Goal: Information Seeking & Learning: Find specific fact

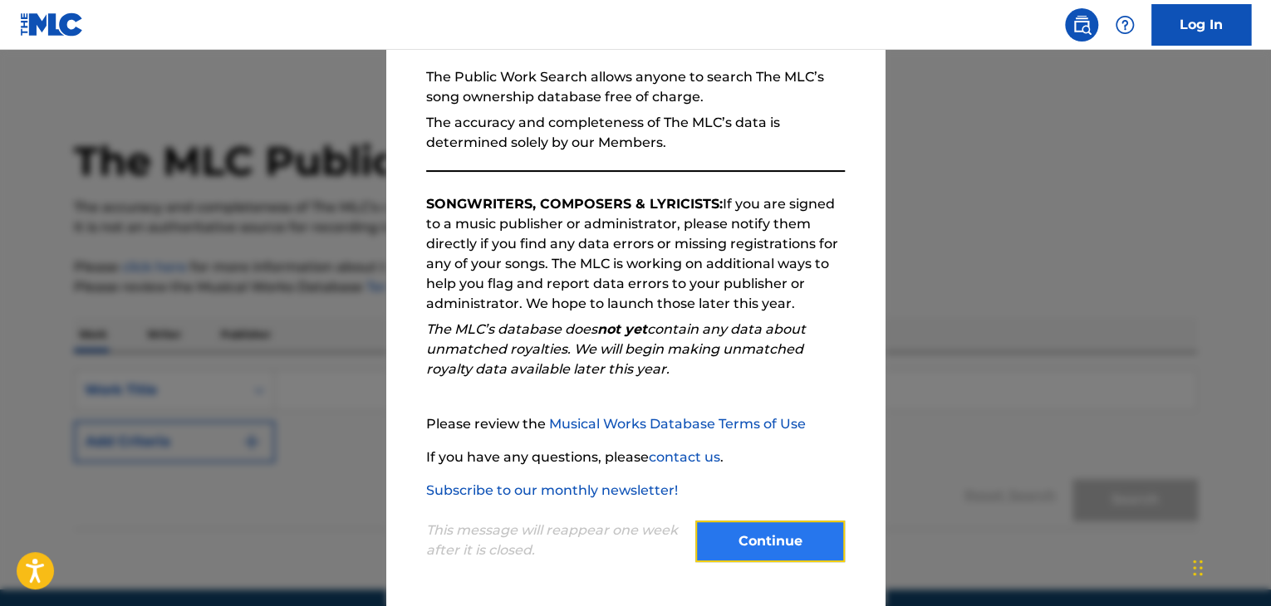
click at [722, 532] on button "Continue" at bounding box center [770, 542] width 150 height 42
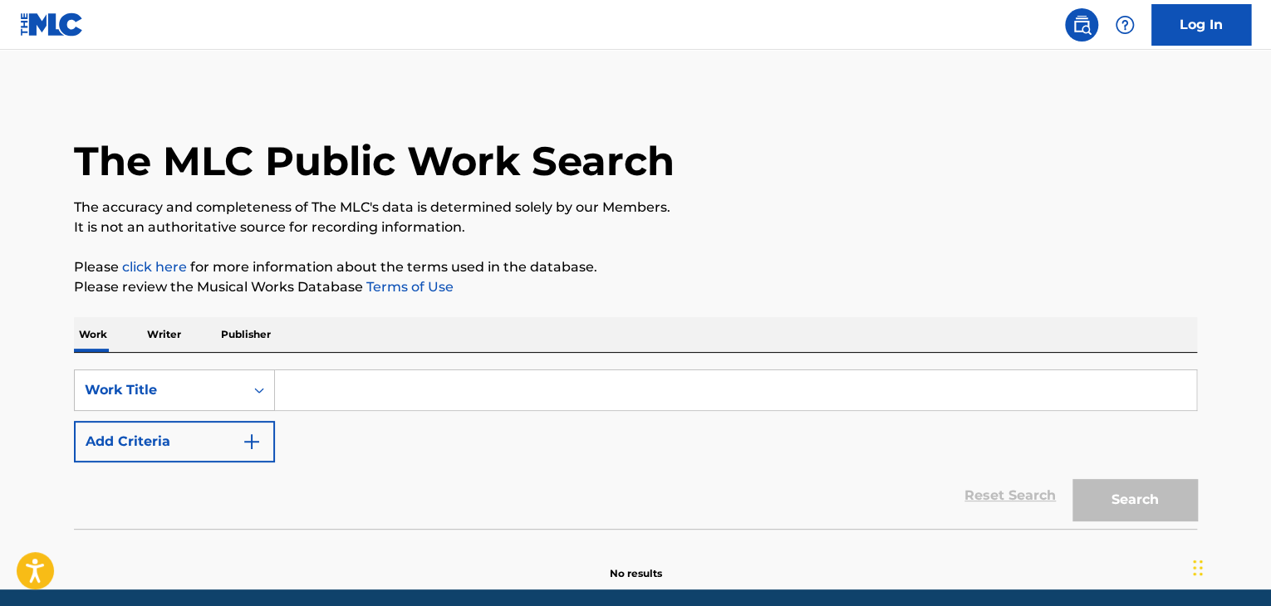
click at [422, 400] on input "Search Form" at bounding box center [735, 390] width 921 height 40
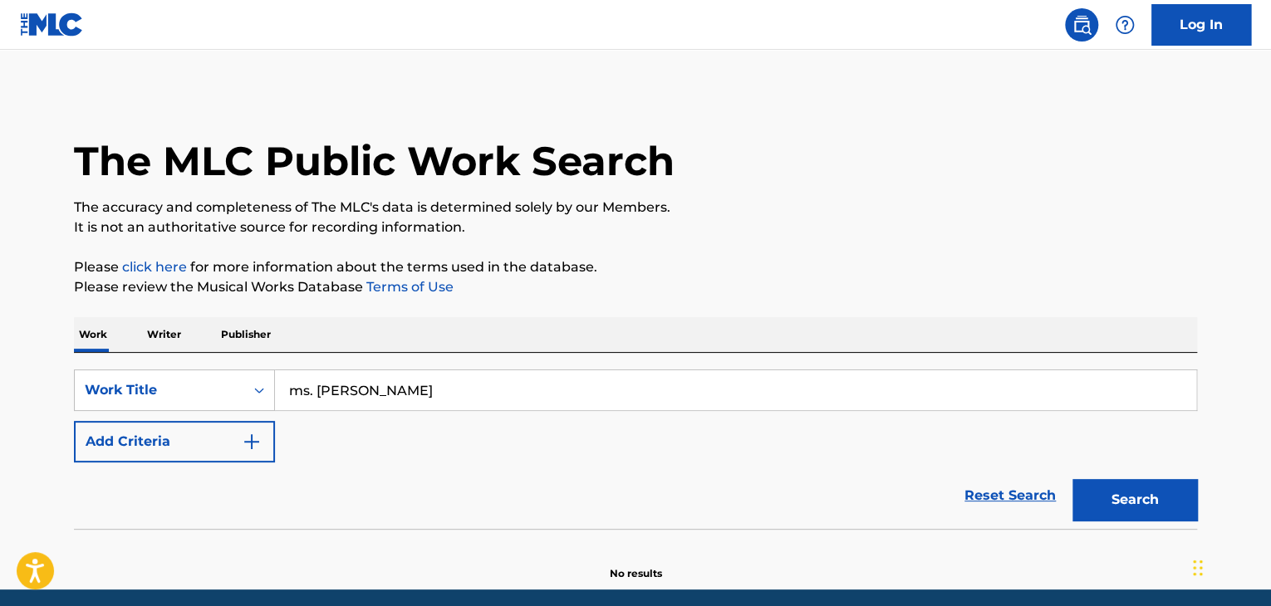
type input "ms. [PERSON_NAME]"
click at [1072, 479] on button "Search" at bounding box center [1134, 500] width 125 height 42
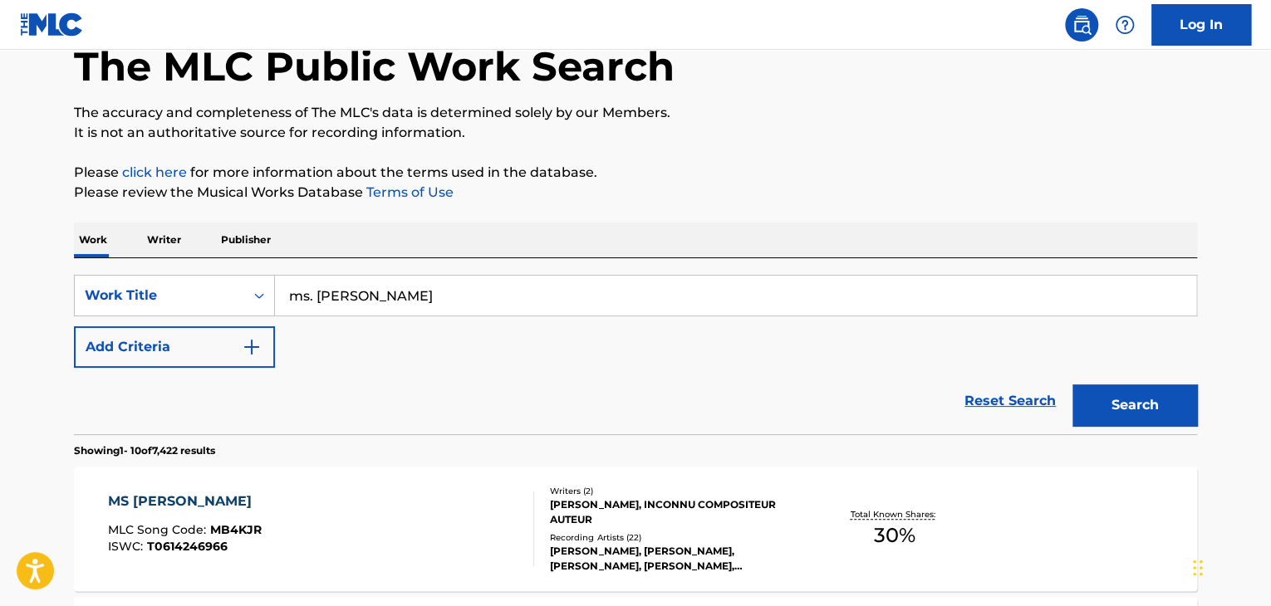
scroll to position [96, 0]
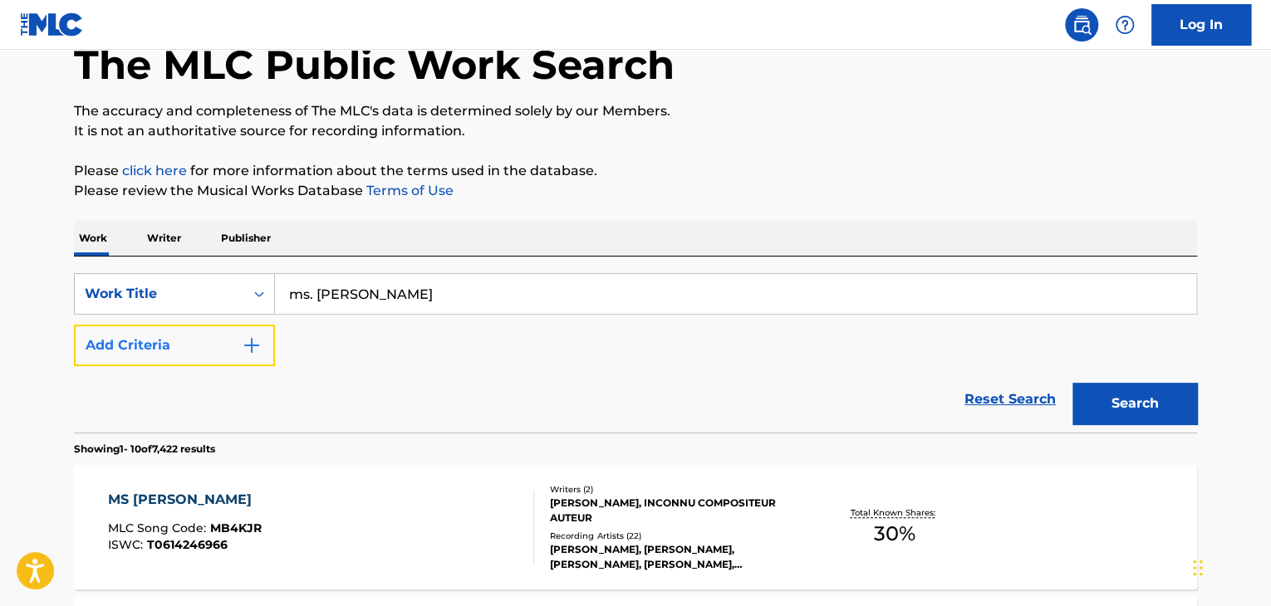
click at [204, 338] on button "Add Criteria" at bounding box center [174, 346] width 201 height 42
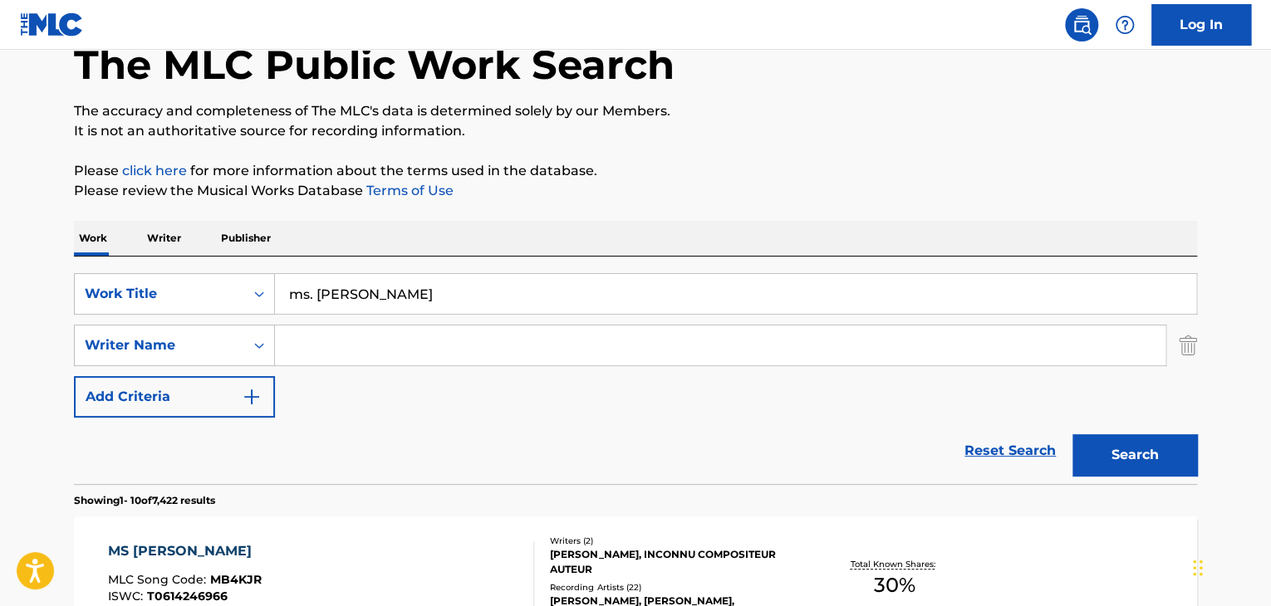
click at [336, 346] on input "Search Form" at bounding box center [720, 346] width 890 height 40
type input "[PERSON_NAME]"
click at [1072, 434] on button "Search" at bounding box center [1134, 455] width 125 height 42
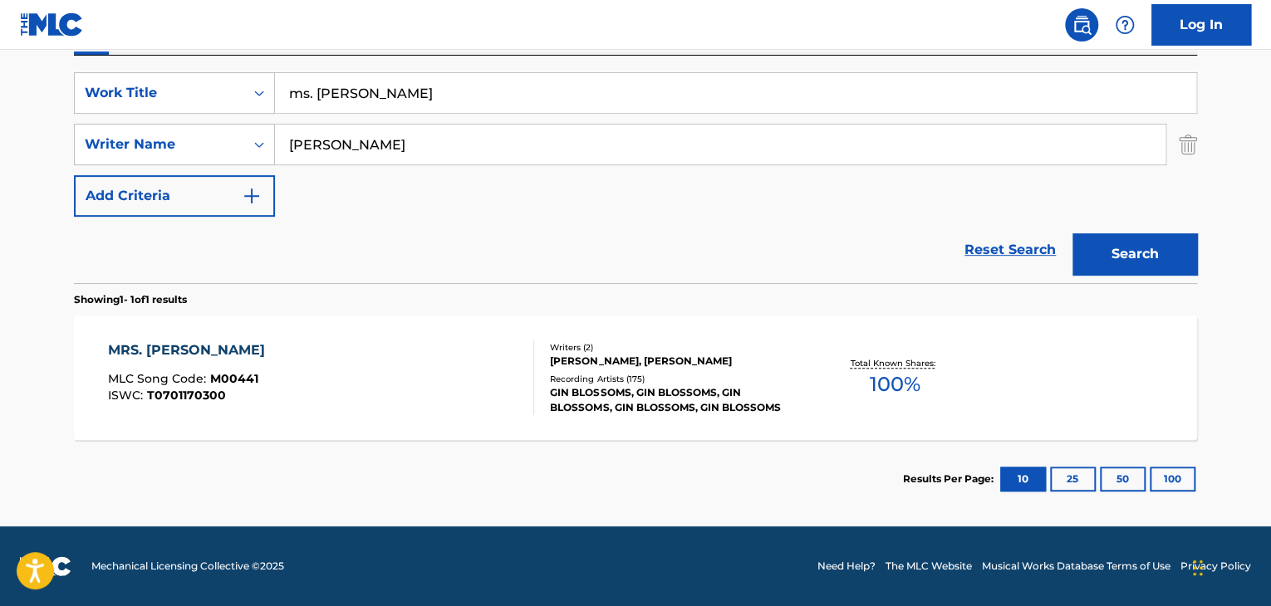
scroll to position [294, 0]
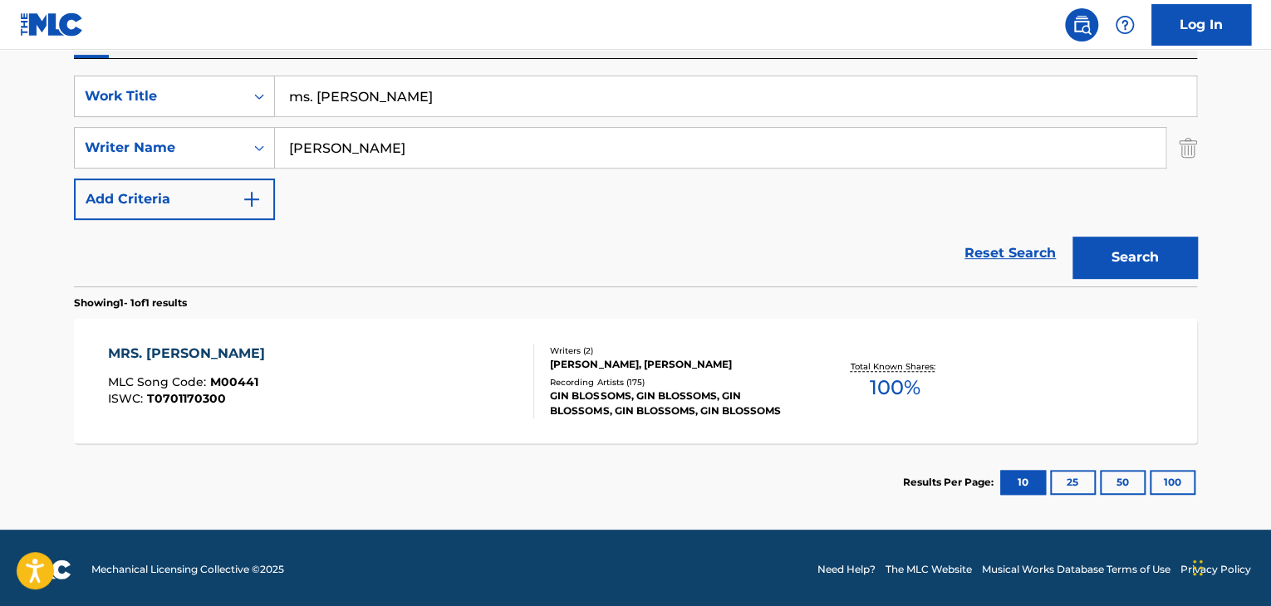
click at [657, 406] on div "GIN BLOSSOMS, GIN BLOSSOMS, GIN BLOSSOMS, GIN BLOSSOMS, GIN BLOSSOMS" at bounding box center [675, 404] width 251 height 30
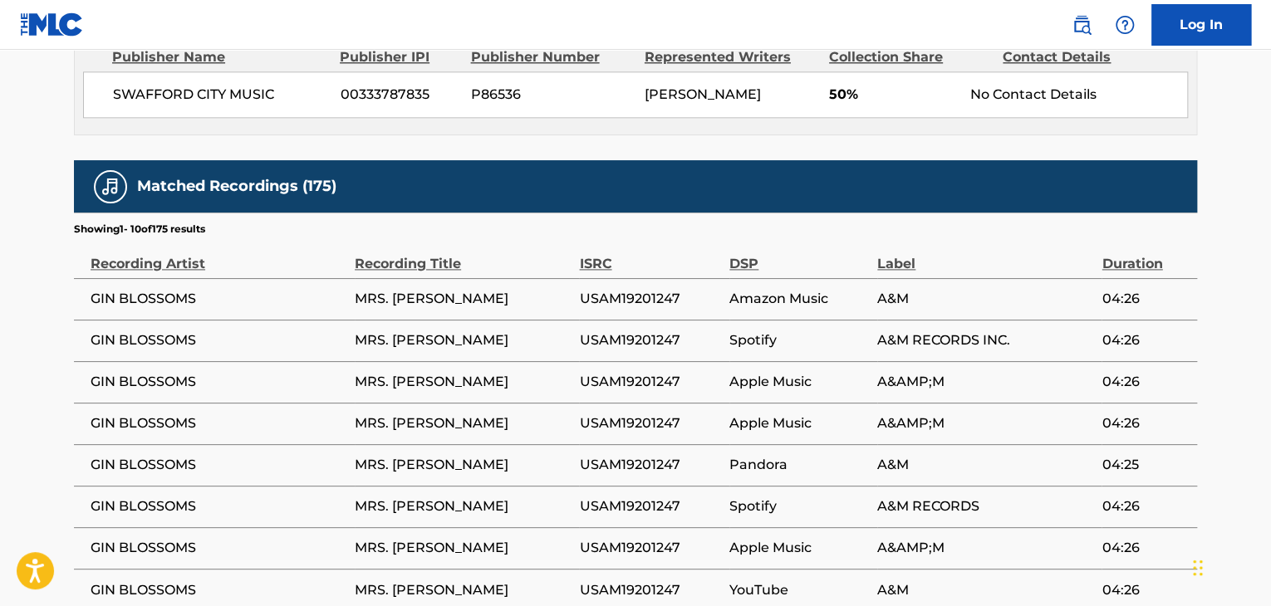
scroll to position [1030, 0]
